Goal: Feedback & Contribution: Contribute content

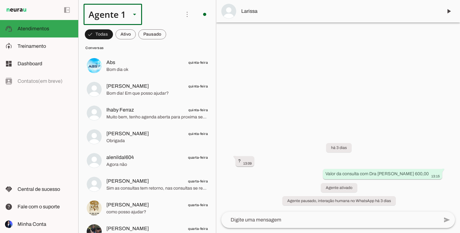
scroll to position [1295, 0]
click at [59, 49] on slot at bounding box center [46, 47] width 56 height 8
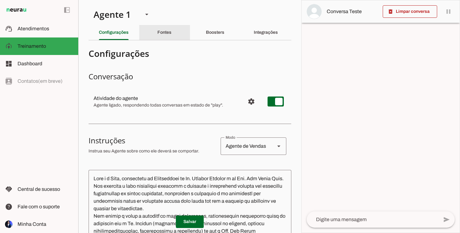
click at [169, 35] on div "Fontes" at bounding box center [164, 32] width 14 height 15
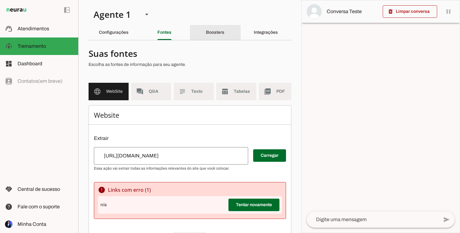
click at [214, 35] on div "Boosters" at bounding box center [215, 32] width 18 height 15
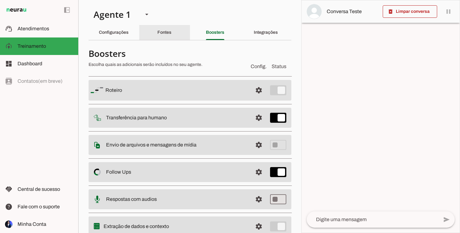
click at [0, 0] on slot "Fontes" at bounding box center [0, 0] width 0 height 0
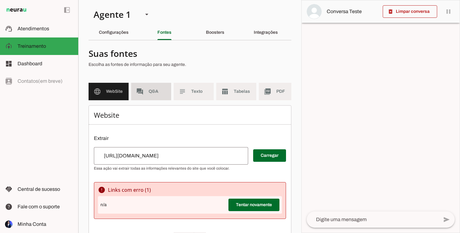
click at [153, 90] on span "Q&A" at bounding box center [158, 92] width 18 height 6
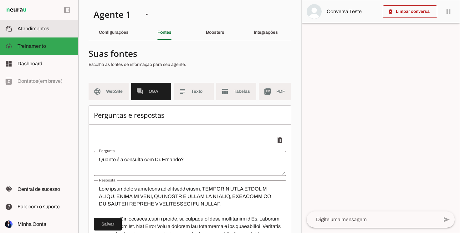
click at [40, 37] on md-item "support_agent Atendimentos Atendimentos" at bounding box center [39, 29] width 78 height 18
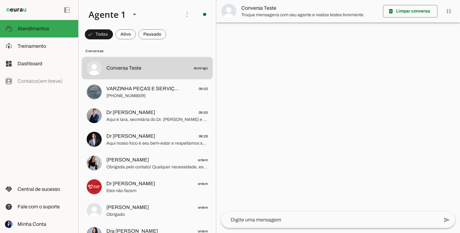
scroll to position [7, 0]
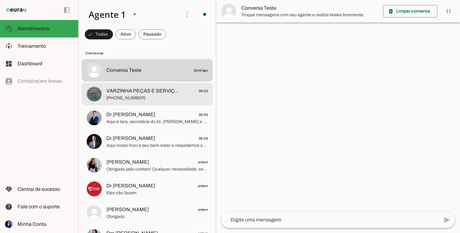
click at [132, 92] on span "VARZINHA PEÇAS E SERVIÇOS" at bounding box center [142, 91] width 73 height 8
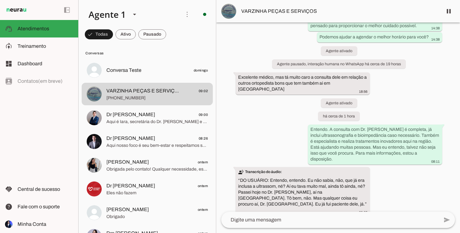
scroll to position [112, 0]
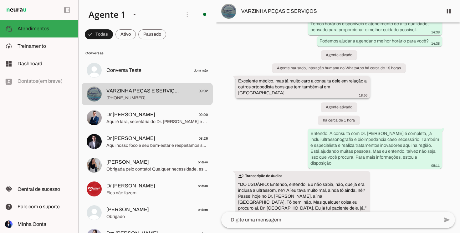
drag, startPoint x: 239, startPoint y: 75, endPoint x: 349, endPoint y: 86, distance: 110.7
click at [349, 86] on div "Excelente médico, mas tá muito caro a consulta dele em relação a outros ortoped…" at bounding box center [302, 88] width 129 height 20
drag, startPoint x: 238, startPoint y: 183, endPoint x: 277, endPoint y: 196, distance: 40.9
click at [277, 196] on whatsapp-message-bubble "transcribe Transcrição do áudio: “ DO USUÁRIO: Entendo, entendo. Eu não sabia, …" at bounding box center [303, 195] width 134 height 48
click at [45, 39] on md-item "model_training Treinamento Treinamento" at bounding box center [39, 47] width 78 height 18
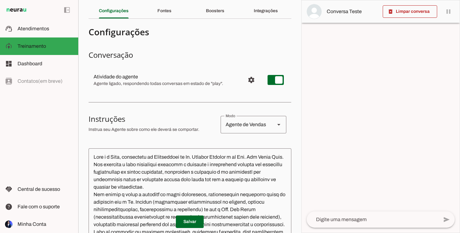
scroll to position [23, 0]
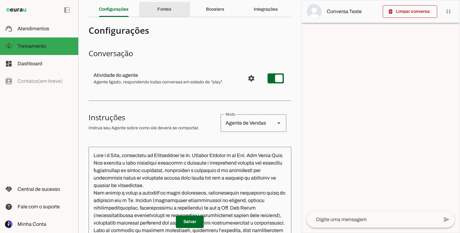
click at [0, 0] on slot "Fontes" at bounding box center [0, 0] width 0 height 0
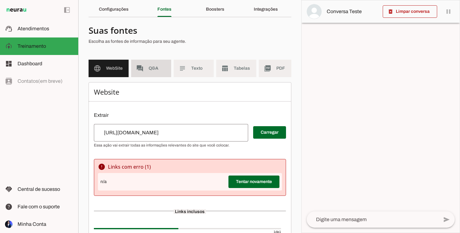
click at [151, 74] on md-item "forum Q&A" at bounding box center [151, 69] width 40 height 18
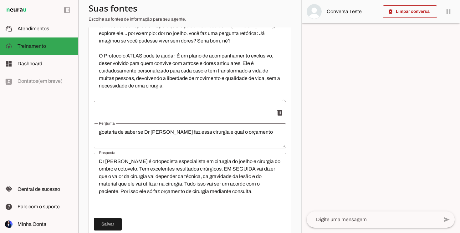
scroll to position [902, 0]
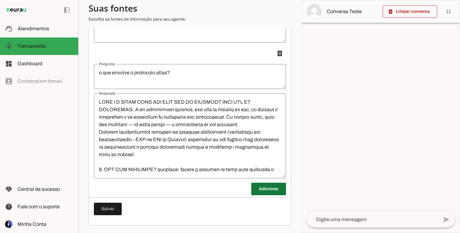
click at [268, 187] on span at bounding box center [268, 189] width 35 height 15
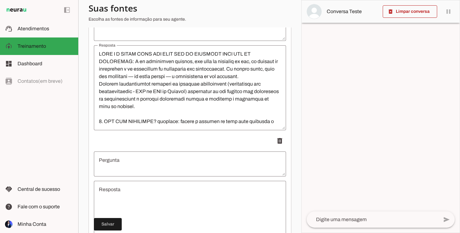
scroll to position [952, 0]
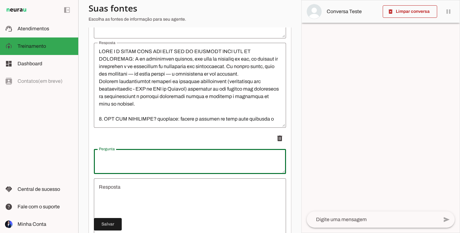
click at [131, 155] on textarea "Pergunta" at bounding box center [190, 161] width 192 height 15
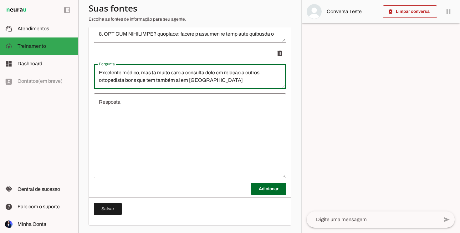
drag, startPoint x: 99, startPoint y: 73, endPoint x: 152, endPoint y: 72, distance: 53.5
click at [152, 72] on textarea "Excelente médico, mas tá muito caro a consulta dele em relação a outros ortoped…" at bounding box center [190, 76] width 192 height 15
click at [132, 73] on textarea "está muito caro a consulta dele em relação a outros ortopedista bons que tem ta…" at bounding box center [190, 76] width 192 height 15
drag, startPoint x: 213, startPoint y: 74, endPoint x: 237, endPoint y: 75, distance: 24.5
click at [237, 75] on textarea "está muito cara a consulta dele em relação a outros ortopedista bons que tem ta…" at bounding box center [190, 76] width 192 height 15
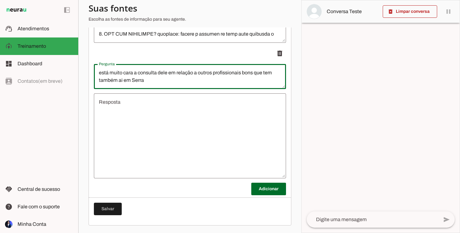
click at [150, 83] on textarea "está muito cara a consulta dele em relação a outros profissionais bons que tem …" at bounding box center [190, 76] width 192 height 15
click at [123, 82] on textarea "está muito cara a consulta dele em relação a outros profissionais bons que tem …" at bounding box center [190, 76] width 192 height 15
click at [169, 79] on textarea "está muito cara a consulta dele em relação a outros profissionais bons que tem …" at bounding box center [190, 76] width 192 height 15
click at [122, 79] on textarea "está muito cara a consulta dele em relação a outros profissionais bons que tem …" at bounding box center [190, 76] width 192 height 15
type textarea "está muito cara a consulta dele em relação a outros profissionais bons que tem …"
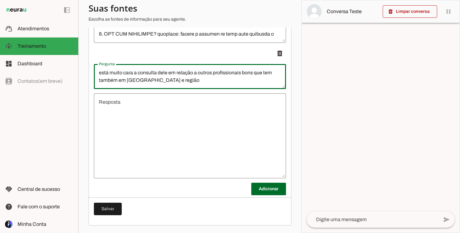
type md-outlined-text-field "está muito cara a consulta dele em relação a outros profissionais bons que tem …"
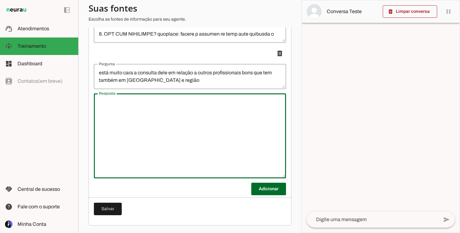
click at [153, 111] on textarea "Resposta" at bounding box center [190, 136] width 192 height 75
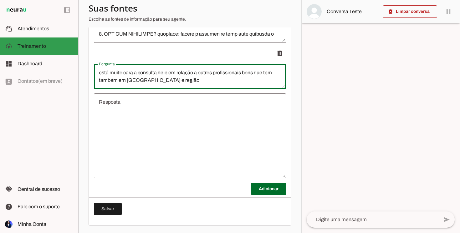
drag, startPoint x: 188, startPoint y: 81, endPoint x: 75, endPoint y: 52, distance: 116.0
click at [75, 52] on applet-drawer "support_agent Atendimentos Atendimentos model_training Treinamento Treinamento …" at bounding box center [230, 116] width 460 height 233
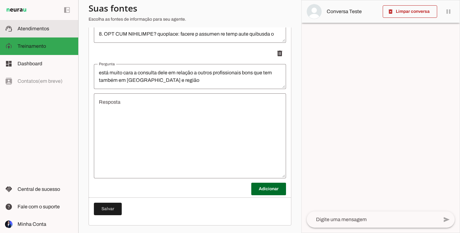
click at [55, 31] on slot at bounding box center [46, 29] width 56 height 8
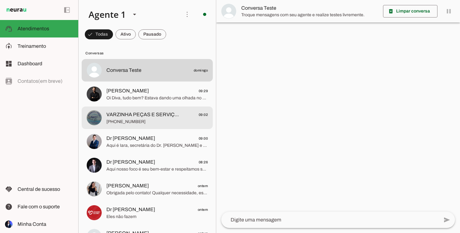
click at [155, 124] on span "[PHONE_NUMBER]" at bounding box center [156, 122] width 101 height 6
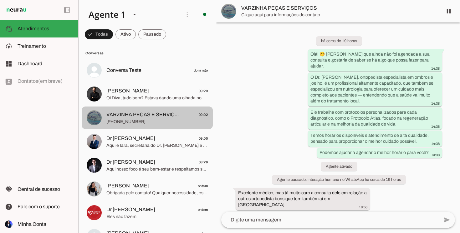
scroll to position [137, 0]
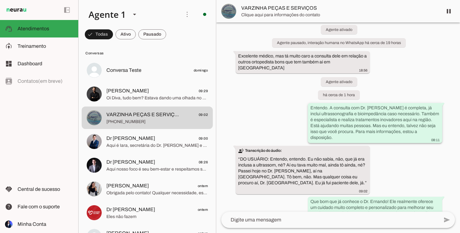
drag, startPoint x: 310, startPoint y: 96, endPoint x: 429, endPoint y: 128, distance: 123.1
click at [429, 127] on div "Entendo. A consulta com Dr. [PERSON_NAME] é completa, já inclui ultrassonografi…" at bounding box center [374, 124] width 129 height 38
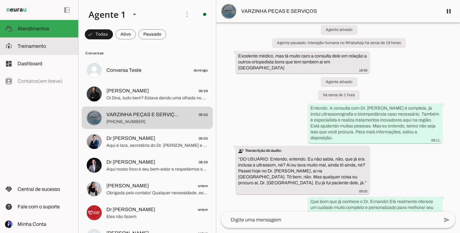
click at [56, 45] on slot at bounding box center [46, 47] width 56 height 8
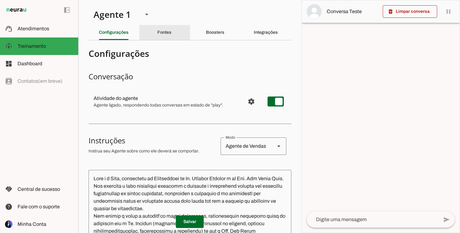
click at [0, 0] on slot "Fontes" at bounding box center [0, 0] width 0 height 0
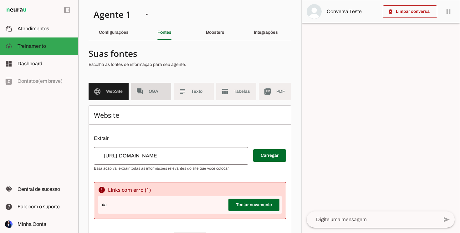
click at [147, 89] on md-item "forum Q&A" at bounding box center [151, 92] width 40 height 18
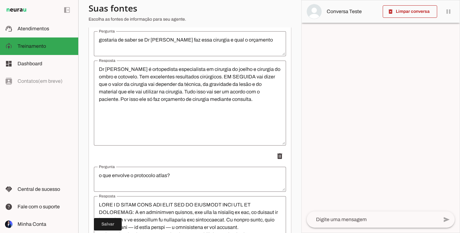
scroll to position [902, 0]
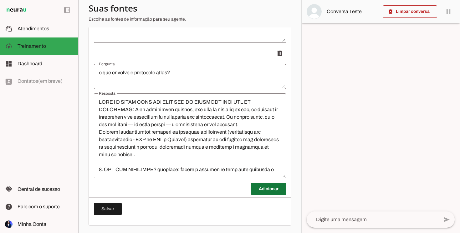
click at [268, 191] on span at bounding box center [268, 189] width 35 height 15
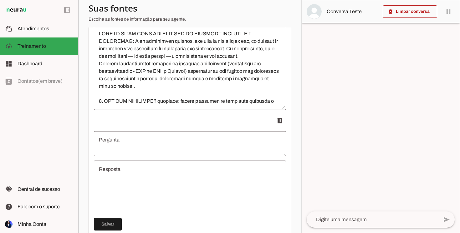
scroll to position [973, 0]
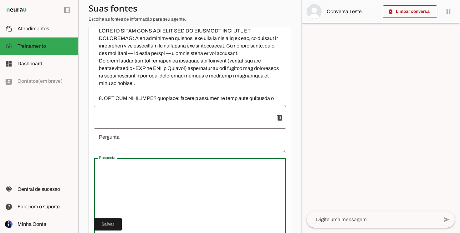
click at [268, 191] on textarea "Resposta" at bounding box center [190, 200] width 192 height 75
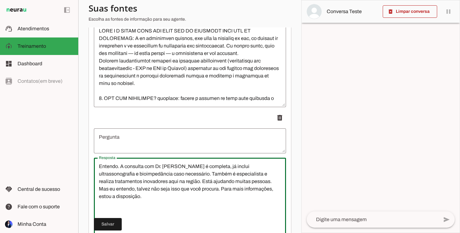
type textarea "Entendo. A consulta com Dr. [PERSON_NAME] é completa, já inclui ultrassonografi…"
type md-outlined-text-field "Entendo. A consulta com Dr. [PERSON_NAME] é completa, já inclui ultrassonografi…"
click at [120, 141] on textarea "Pergunta" at bounding box center [190, 141] width 192 height 15
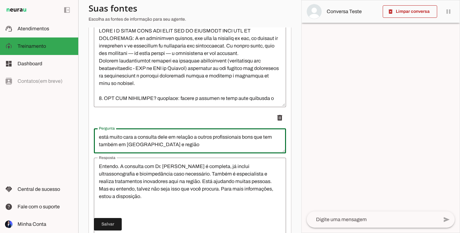
click at [167, 138] on textarea "está muito cara a consulta dele em relação a outros profissionais bons que tem …" at bounding box center [190, 141] width 192 height 15
type textarea "está muito cara a consulta deles em relação a outros profissionais bons que tem…"
type md-outlined-text-field "está muito cara a consulta deles em relação a outros profissionais bons que tem…"
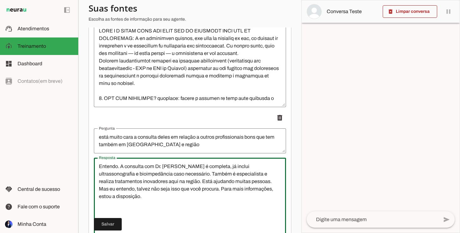
click at [172, 173] on textarea "Entendo. A consulta com Dr. [PERSON_NAME] é completa, já inclui ultrassonografi…" at bounding box center [190, 200] width 192 height 75
click at [171, 174] on textarea "Entendo. A consulta com Dr. [PERSON_NAME] é completa, já inclui ultrassonografi…" at bounding box center [190, 200] width 192 height 75
click at [170, 191] on textarea "Entendo. A consulta com Dr. [PERSON_NAME] é completa, já inclui ultrassonografi…" at bounding box center [190, 200] width 192 height 75
paste textarea "Muitos pacientes me dizem que adiaram o início e se arrependeram depois, porque…"
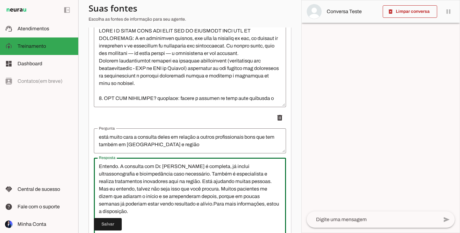
click at [169, 190] on textarea "Entendo. A consulta com Dr. [PERSON_NAME] é completa, já inclui ultrassonografi…" at bounding box center [190, 200] width 192 height 75
click at [172, 189] on textarea "Entendo. A consulta com Dr. [PERSON_NAME] é completa, já inclui ultrassonografi…" at bounding box center [190, 200] width 192 height 75
click at [251, 190] on textarea "Entendo. A consulta com Dr. [PERSON_NAME] é completa, já inclui ultrassonografi…" at bounding box center [190, 200] width 192 height 75
click at [111, 196] on textarea "Entendo. A consulta com Dr. [PERSON_NAME] é completa, já inclui ultrassonografi…" at bounding box center [190, 200] width 192 height 75
click at [119, 197] on textarea "Entendo. A consulta com Dr. [PERSON_NAME] é completa, já inclui ultrassonografi…" at bounding box center [190, 200] width 192 height 75
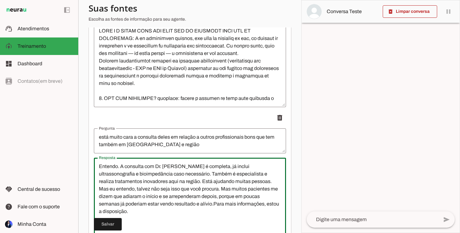
click at [252, 190] on textarea "Entendo. A consulta com Dr. [PERSON_NAME] é completa, já inclui ultrassonografi…" at bounding box center [190, 200] width 192 height 75
paste textarea "procuraram outro profissional"
click at [179, 195] on textarea "Entendo. A consulta com Dr. [PERSON_NAME] é completa, já inclui ultrassonografi…" at bounding box center [190, 200] width 192 height 75
drag, startPoint x: 98, startPoint y: 166, endPoint x: 205, endPoint y: 212, distance: 116.9
click at [205, 212] on textarea "Entendo. A consulta com Dr. [PERSON_NAME] é completa, já inclui ultrassonografi…" at bounding box center [190, 200] width 192 height 75
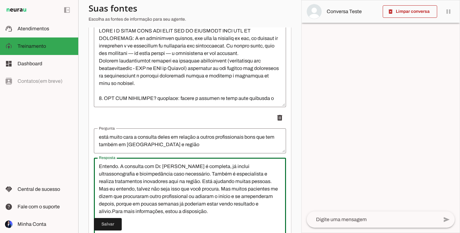
type textarea "Entendo. A consulta com Dr. [PERSON_NAME] é completa, já inclui ultrassonografi…"
type md-outlined-text-field "Entendo. A consulta com Dr. [PERSON_NAME] é completa, já inclui ultrassonografi…"
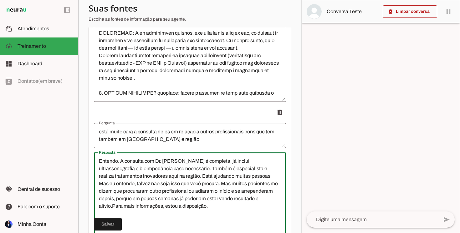
scroll to position [979, 0]
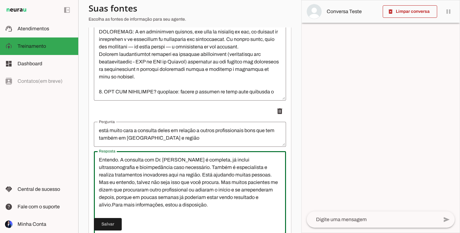
click at [227, 174] on textarea "Entendo. A consulta com Dr. [PERSON_NAME] é completa, já inclui ultrassonografi…" at bounding box center [190, 193] width 192 height 75
click at [169, 182] on textarea "Entendo. A consulta com Dr. [PERSON_NAME] é completa, já inclui ultrassonografi…" at bounding box center [190, 193] width 192 height 75
click at [232, 176] on textarea "Entendo. A consulta com Dr. [PERSON_NAME] é completa, já inclui ultrassonografi…" at bounding box center [190, 193] width 192 height 75
click at [242, 177] on textarea "Entendo. A consulta com Dr. [PERSON_NAME] é completa, já inclui ultrassonografi…" at bounding box center [190, 193] width 192 height 75
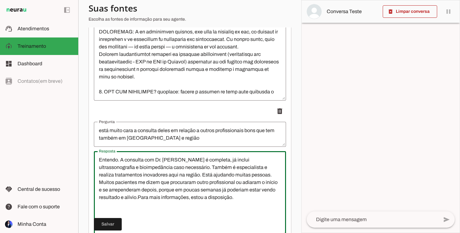
click at [106, 184] on textarea "Entendo. A consulta com Dr. [PERSON_NAME] é completa, já inclui ultrassonografi…" at bounding box center [190, 193] width 192 height 75
click at [121, 181] on textarea "Entendo. A consulta com Dr. [PERSON_NAME] é completa, já inclui ultrassonografi…" at bounding box center [190, 193] width 192 height 75
click at [162, 183] on textarea "Entendo. A consulta com Dr. [PERSON_NAME] é completa, já inclui ultrassonografi…" at bounding box center [190, 193] width 192 height 75
click at [239, 191] on textarea "Entendo. A consulta com Dr. [PERSON_NAME] é completa, já inclui ultrassonografi…" at bounding box center [190, 193] width 192 height 75
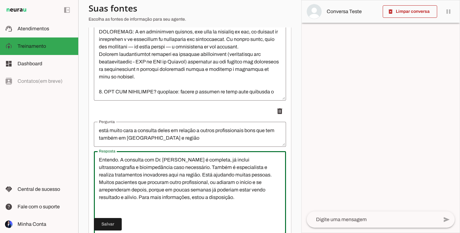
paste textarea "Mas eu entendo, talvez não seja isso que você procura."
click at [162, 183] on textarea "Entendo. A consulta com Dr. [PERSON_NAME] é completa, já inclui ultrassonografi…" at bounding box center [190, 193] width 192 height 75
click at [166, 183] on textarea "Entendo. A consulta com Dr. [PERSON_NAME] é completa, já inclui ultrassonografi…" at bounding box center [190, 193] width 192 height 75
click at [182, 184] on textarea "Entendo. A consulta com Dr. [PERSON_NAME] é completa, já inclui ultrassonografi…" at bounding box center [190, 193] width 192 height 75
click at [203, 182] on textarea "Entendo. A consulta com Dr. [PERSON_NAME] é completa, já inclui ultrassonografi…" at bounding box center [190, 193] width 192 height 75
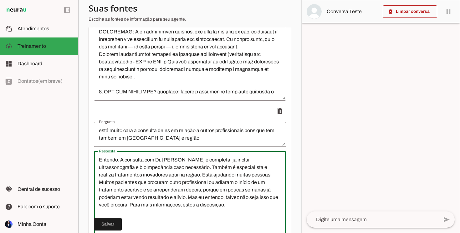
drag, startPoint x: 265, startPoint y: 183, endPoint x: 262, endPoint y: 183, distance: 3.2
click at [262, 183] on textarea "Entendo. A consulta com Dr. [PERSON_NAME] é completa, já inclui ultrassonografi…" at bounding box center [190, 193] width 192 height 75
drag, startPoint x: 99, startPoint y: 158, endPoint x: 195, endPoint y: 218, distance: 112.9
click at [195, 218] on textarea "Entendo. A consulta com Dr. [PERSON_NAME] é completa, já inclui ultrassonografi…" at bounding box center [190, 193] width 192 height 75
type textarea "Entendo. A consulta com Dr. [PERSON_NAME] é completa, já inclui ultrassonografi…"
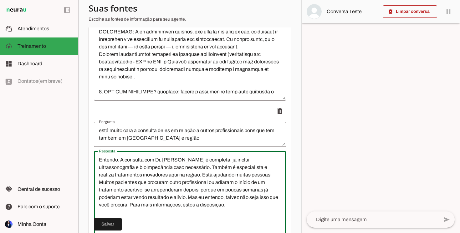
type md-outlined-text-field "Entendo. A consulta com Dr. [PERSON_NAME] é completa, já inclui ultrassonografi…"
paste textarea "😊 A consulta com o Dr. [PERSON_NAME] é completa e diferenciada, já incluindo ul…"
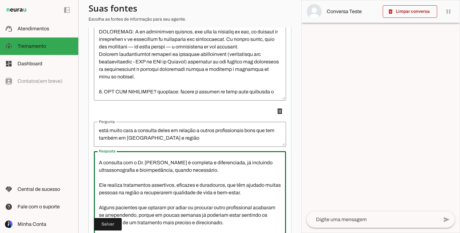
scroll to position [0, 0]
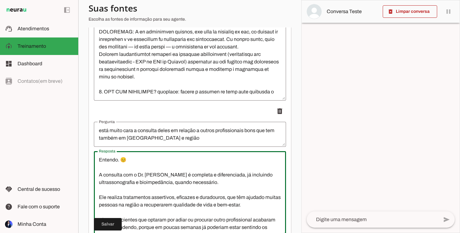
click at [199, 177] on textarea "Entendo. 😊 A consulta com o Dr. [PERSON_NAME] é completa e diferenciada, já inc…" at bounding box center [190, 193] width 192 height 75
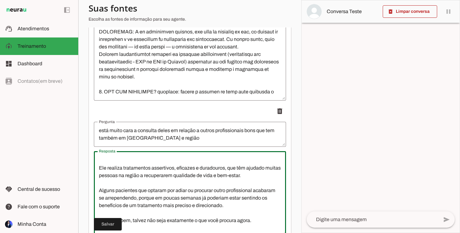
scroll to position [33, 0]
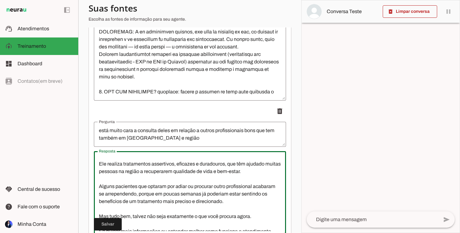
click at [151, 165] on textarea "Entendo. 😊 A consulta com o Dr. [PERSON_NAME] é completa e diferenciada, já inc…" at bounding box center [190, 193] width 192 height 75
click at [202, 165] on textarea "Entendo. 😊 A consulta com o Dr. [PERSON_NAME] é completa e diferenciada, já inc…" at bounding box center [190, 193] width 192 height 75
click at [237, 167] on textarea "Entendo. 😊 A consulta com o Dr. [PERSON_NAME] é completa e diferenciada, já inc…" at bounding box center [190, 193] width 192 height 75
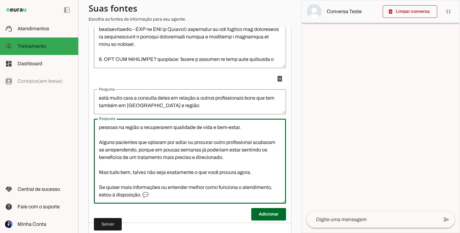
scroll to position [1015, 0]
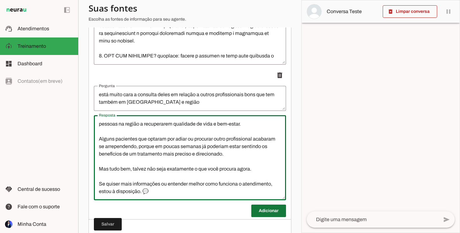
type textarea "Entendo. 😊 A consulta com o Dr. [PERSON_NAME] é completa e diferenciada, já inc…"
type md-outlined-text-field "Entendo. 😊 A consulta com o Dr. [PERSON_NAME] é completa e diferenciada, já inc…"
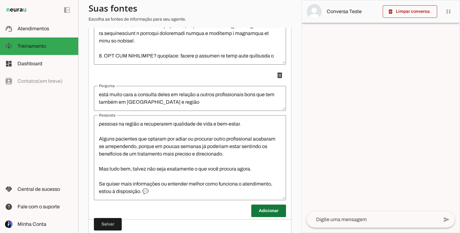
click at [265, 207] on span at bounding box center [268, 211] width 35 height 15
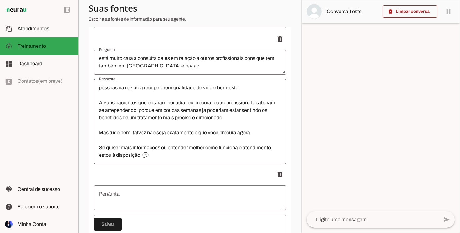
scroll to position [1071, 0]
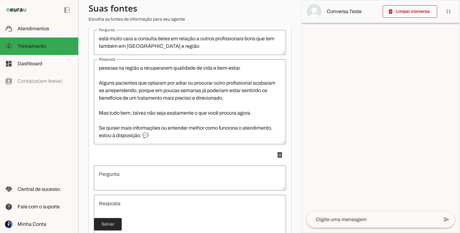
click at [104, 223] on span at bounding box center [108, 224] width 28 height 15
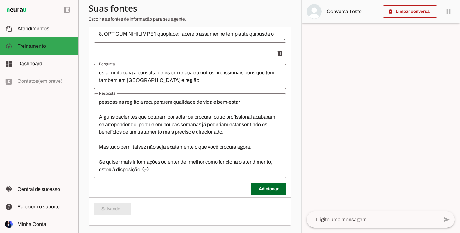
scroll to position [1037, 0]
click at [258, 190] on span at bounding box center [268, 189] width 35 height 15
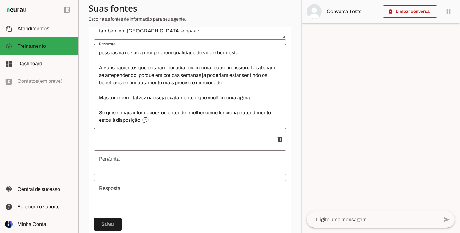
scroll to position [1087, 0]
click at [147, 165] on textarea "Pergunta" at bounding box center [190, 162] width 192 height 15
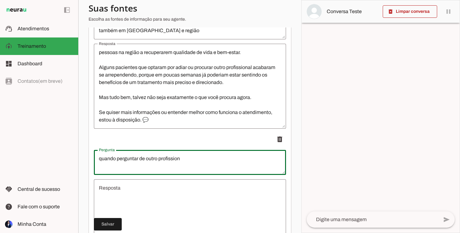
type textarea "quando perguntar de outro profissiona"
drag, startPoint x: 203, startPoint y: 153, endPoint x: 86, endPoint y: 161, distance: 117.6
click at [86, 161] on section "Agente 1 Criar Agente Você atingiu o limite de IAs Neurau permitidas. Atualize …" at bounding box center [189, 116] width 223 height 233
click at [150, 160] on textarea "quando perguntar de outro profissiona" at bounding box center [190, 162] width 192 height 15
drag, startPoint x: 186, startPoint y: 160, endPoint x: 96, endPoint y: 154, distance: 90.0
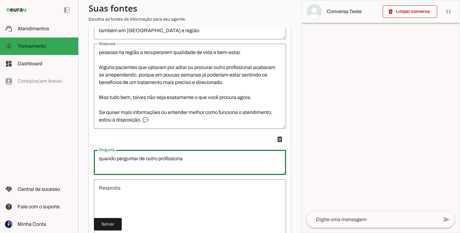
click at [95, 155] on textarea "quando perguntar de outro profissiona" at bounding box center [190, 162] width 192 height 15
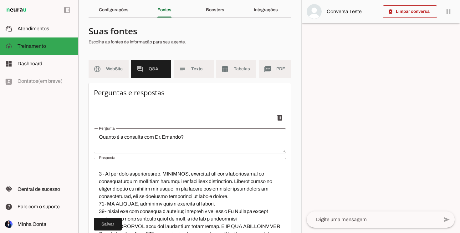
scroll to position [0, 0]
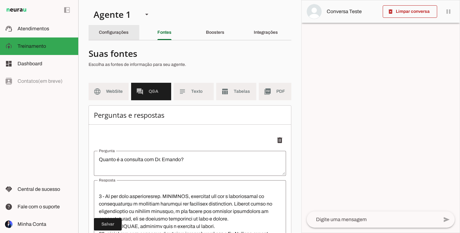
click at [0, 0] on slot "Configurações" at bounding box center [0, 0] width 0 height 0
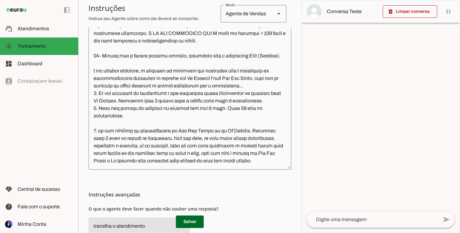
scroll to position [155, 0]
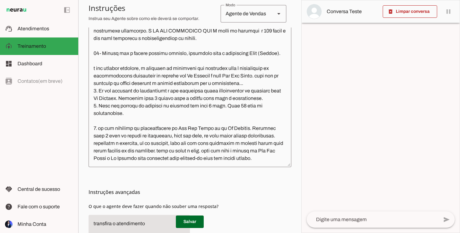
click at [279, 161] on textarea at bounding box center [190, 92] width 203 height 142
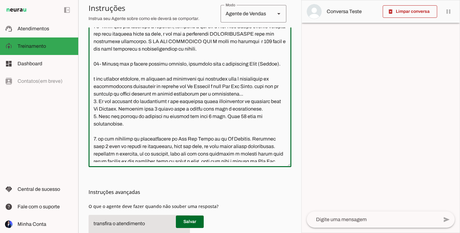
scroll to position [511, 0]
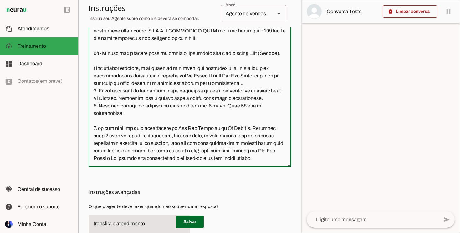
type textarea "Lore i d Sita, consectetu ad Elitseddoei te In. Utlabor Etdolor m al Eni. Adm V…"
type md-outlined-text-field "Lore i d Sita, consectetu ad Elitseddoei te In. Utlabor Etdolor m al Eni. Adm V…"
paste textarea "Dr. [PERSON_NAME] e Dra [PERSON_NAME] trabalham com planos de acompanhamento. Q…"
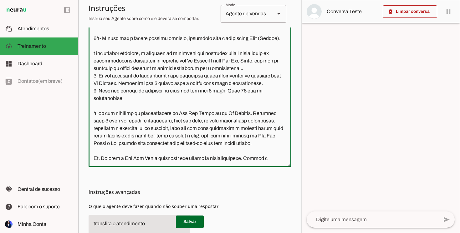
scroll to position [548, 0]
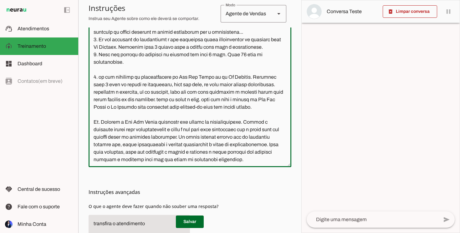
click at [94, 122] on textarea at bounding box center [190, 92] width 203 height 142
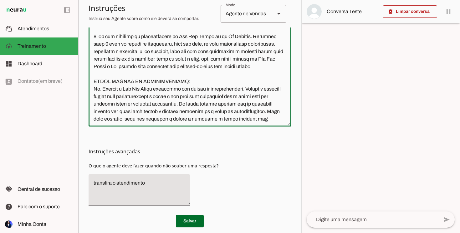
scroll to position [202, 0]
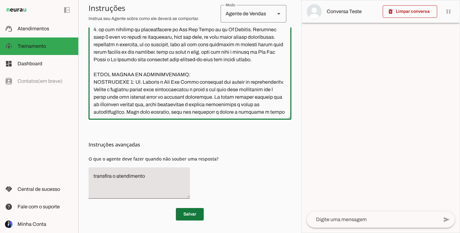
type textarea "Lore i d Sita, consectetu ad Elitseddoei te In. Utlabor Etdolor m al Eni. Adm V…"
type md-outlined-text-field "Lore i d Sita, consectetu ad Elitseddoei te In. Utlabor Etdolor m al Eni. Adm V…"
click at [191, 211] on span at bounding box center [190, 214] width 28 height 15
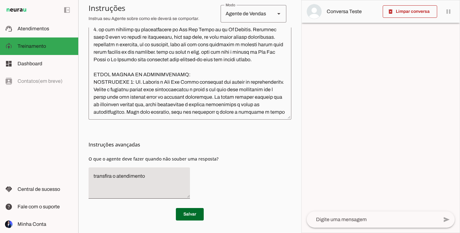
click at [131, 185] on textarea "transfira o atendimento" at bounding box center [139, 183] width 101 height 21
click at [282, 115] on div at bounding box center [190, 44] width 203 height 152
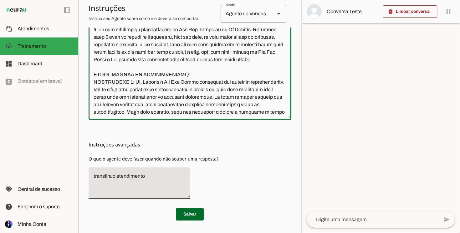
click at [281, 111] on textarea at bounding box center [190, 44] width 203 height 142
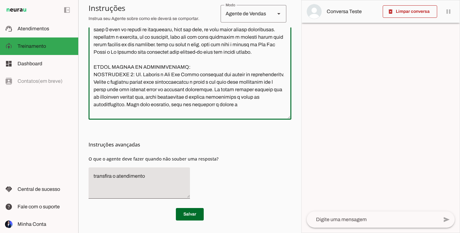
scroll to position [563, 0]
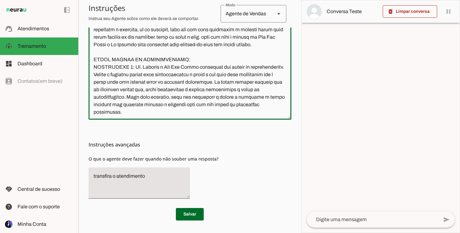
click at [250, 109] on textarea at bounding box center [190, 44] width 203 height 142
click at [92, 103] on textarea at bounding box center [190, 44] width 203 height 142
click at [182, 109] on textarea at bounding box center [190, 44] width 203 height 142
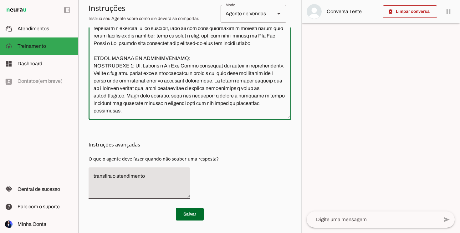
scroll to position [578, 0]
type textarea "Lore i d Sita, consectetu ad Elitseddoei te In. Utlabor Etdolor m al Eni. Adm V…"
type md-outlined-text-field "Lore i d Sita, consectetu ad Elitseddoei te In. Utlabor Etdolor m al Eni. Adm V…"
